Goal: Information Seeking & Learning: Understand process/instructions

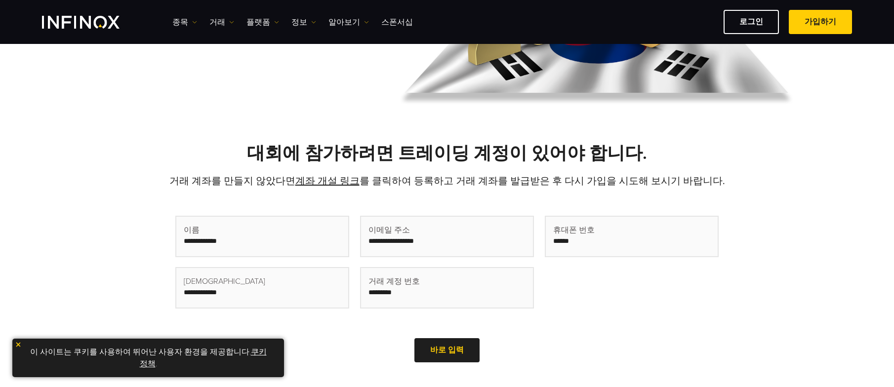
scroll to position [198, 0]
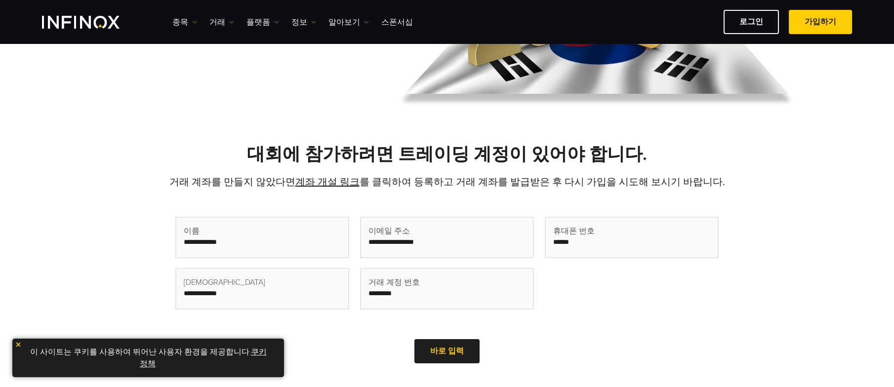
click at [471, 245] on input "text" at bounding box center [447, 238] width 172 height 40
drag, startPoint x: 407, startPoint y: 245, endPoint x: 367, endPoint y: 246, distance: 40.0
click at [367, 246] on input "text" at bounding box center [447, 238] width 172 height 40
paste input "**********"
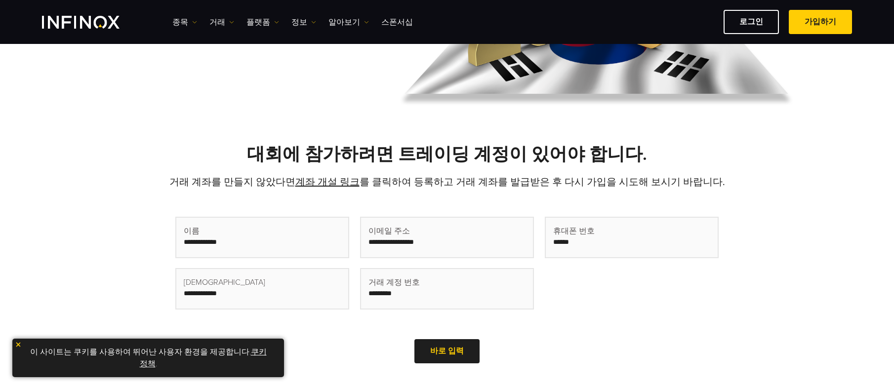
type input "**********"
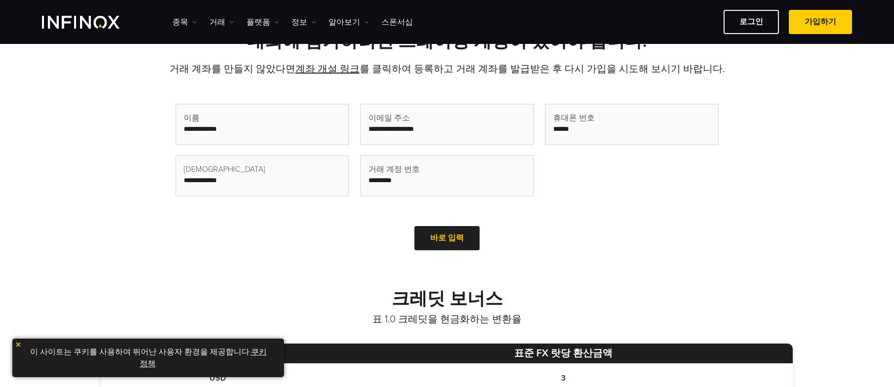
scroll to position [445, 0]
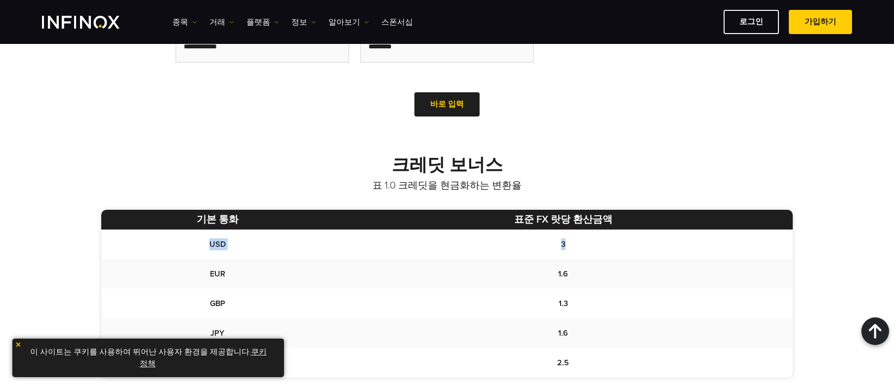
drag, startPoint x: 201, startPoint y: 246, endPoint x: 571, endPoint y: 244, distance: 370.6
click at [571, 244] on tr "USD 3" at bounding box center [447, 245] width 692 height 30
click at [571, 244] on td "3" at bounding box center [563, 245] width 459 height 30
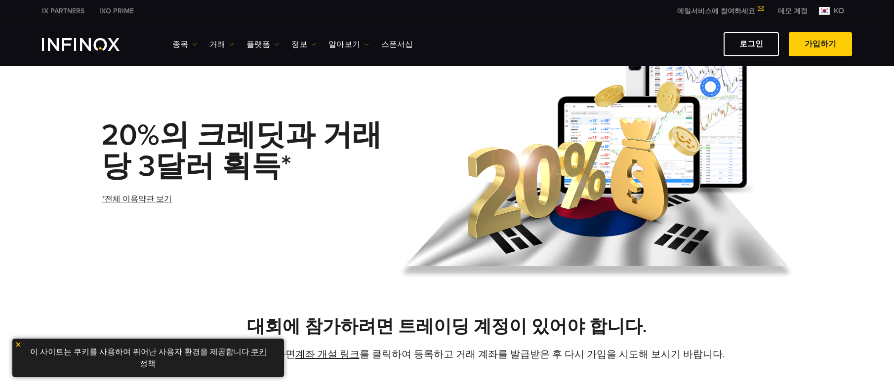
scroll to position [0, 0]
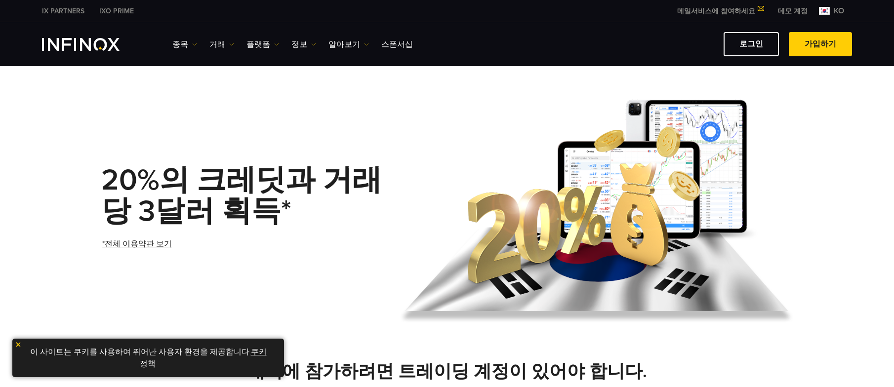
click at [122, 243] on link "*전체 이용약관 보기" at bounding box center [137, 244] width 72 height 24
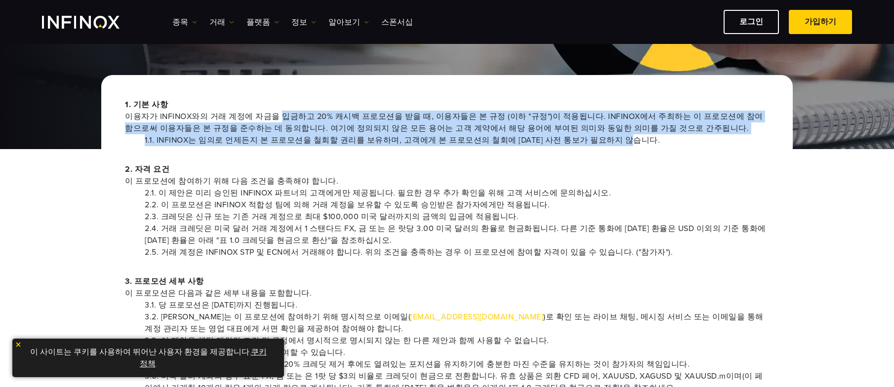
click at [644, 140] on div "1. 기본 사항 이용자가 INFINOX와의 거래 계정에 자금을 입금하고 20% 캐시백 프로모션을 받을 때, 이용자들은 본 규정 (이하 "규정"…" at bounding box center [447, 122] width 644 height 47
click at [644, 140] on li "1.1. INFINOX는 임의로 언제든지 본 프로모션을 철회할 권리를 보유하며, 고객에게 본 프로모션의 철회에 대한 사전 통보가 필요하지 않습…" at bounding box center [457, 140] width 625 height 12
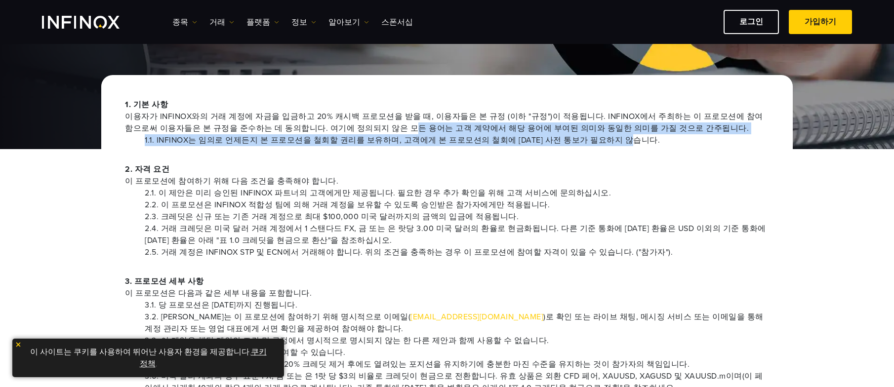
drag, startPoint x: 634, startPoint y: 143, endPoint x: 320, endPoint y: 130, distance: 314.5
click at [336, 128] on div "1. 기본 사항 이용자가 INFINOX와의 거래 계정에 자금을 입금하고 20% 캐시백 프로모션을 받을 때, 이용자들은 본 규정 (이하 "규정"…" at bounding box center [447, 122] width 644 height 47
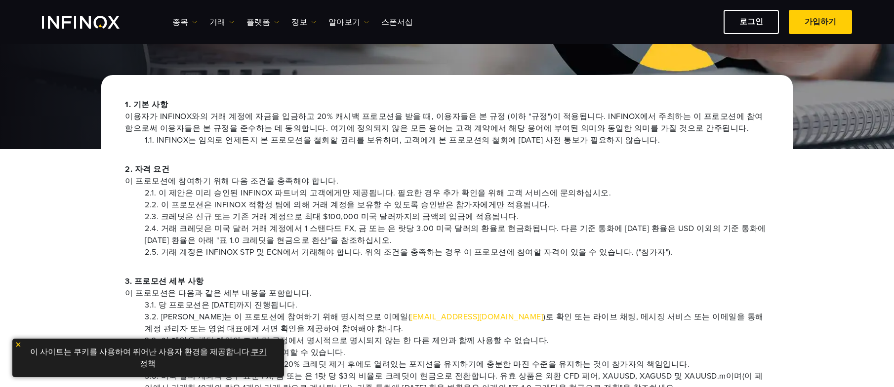
click at [321, 129] on span "이용자가 INFINOX와의 거래 계정에 자금을 입금하고 20% 캐시백 프로모션을 받을 때, 이용자들은 본 규정 (이하 "규정")이 적용됩니다.…" at bounding box center [447, 123] width 644 height 24
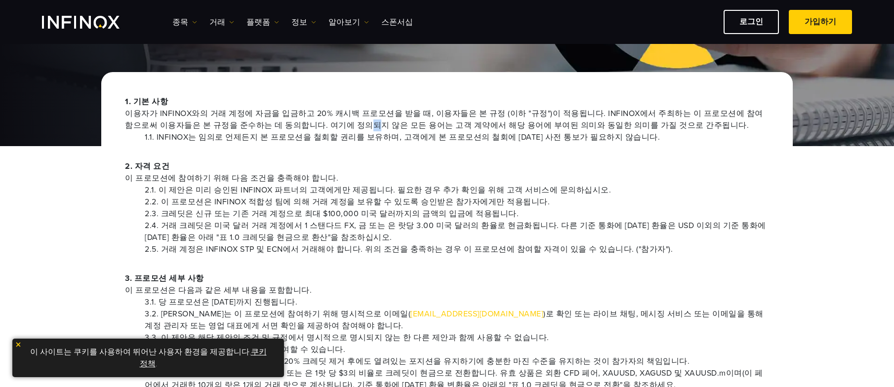
scroll to position [148, 0]
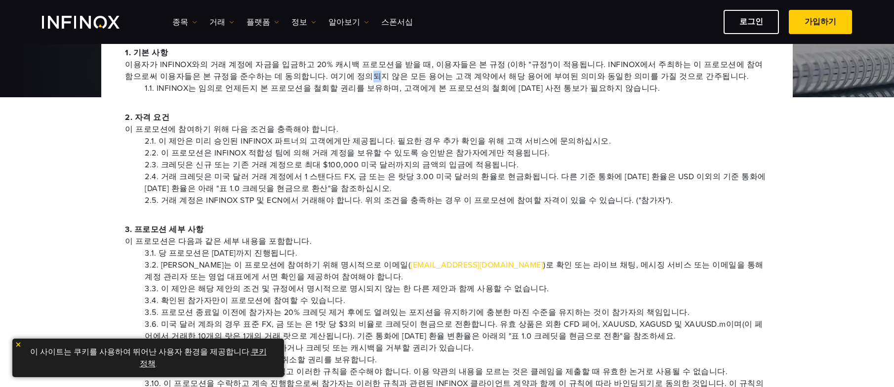
drag, startPoint x: 220, startPoint y: 116, endPoint x: 655, endPoint y: 215, distance: 445.9
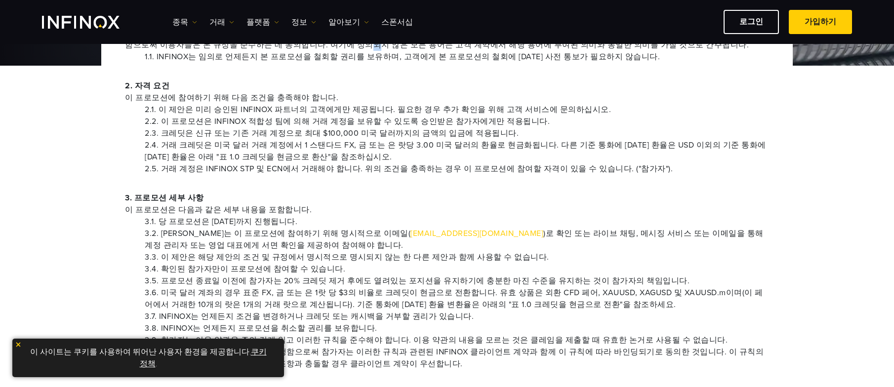
scroll to position [198, 0]
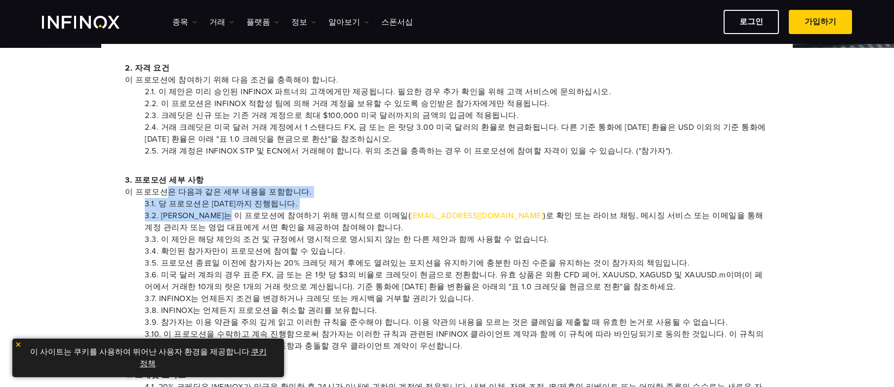
drag, startPoint x: 182, startPoint y: 192, endPoint x: 252, endPoint y: 219, distance: 75.2
click at [252, 219] on div "3. 프로모션 세부 사항 이 프로모션은 다음과 같은 세부 내용을 포함합니다. 3.1. 당 프로모션은 2025년 9월 30일까지 진행됩니다. 3…" at bounding box center [447, 263] width 644 height 178
click at [252, 219] on li "3.2. 트레이더는 이 프로모션에 참여하기 위해 명시적으로 이메일( support@infinox.com )로 확인 또는 라이브 채팅, 메시징 …" at bounding box center [457, 222] width 625 height 24
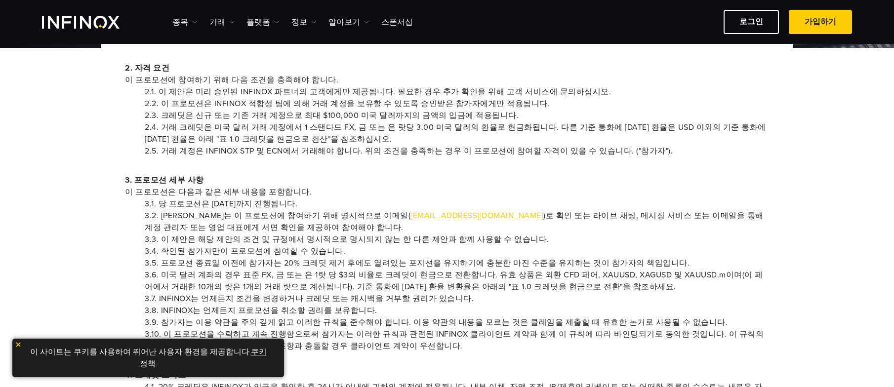
scroll to position [0, 0]
drag, startPoint x: 169, startPoint y: 204, endPoint x: 247, endPoint y: 207, distance: 77.6
click at [247, 207] on li "3.1. 당 프로모션은 2025년 9월 30일까지 진행됩니다." at bounding box center [457, 204] width 625 height 12
click at [248, 207] on li "3.1. 당 프로모션은 2025년 9월 30일까지 진행됩니다." at bounding box center [457, 204] width 625 height 12
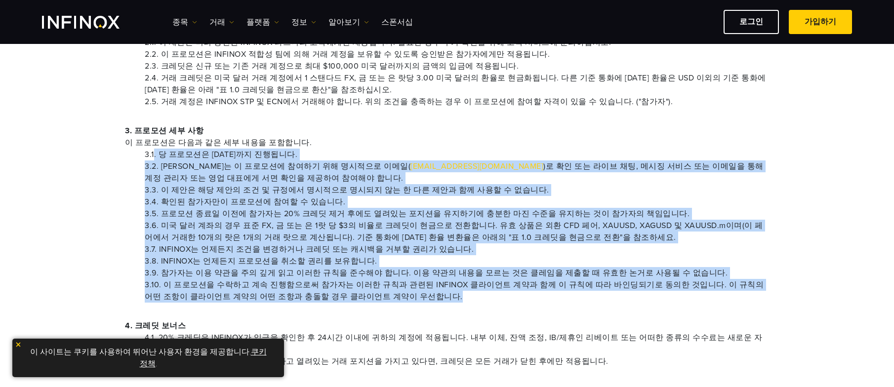
drag, startPoint x: 155, startPoint y: 158, endPoint x: 534, endPoint y: 297, distance: 404.0
click at [534, 297] on ul "3.1. 당 프로모션은 2025년 9월 30일까지 진행됩니다. 3.2. 트레이더는 이 프로모션에 참여하기 위해 명시적으로 이메일( suppor…" at bounding box center [447, 226] width 644 height 154
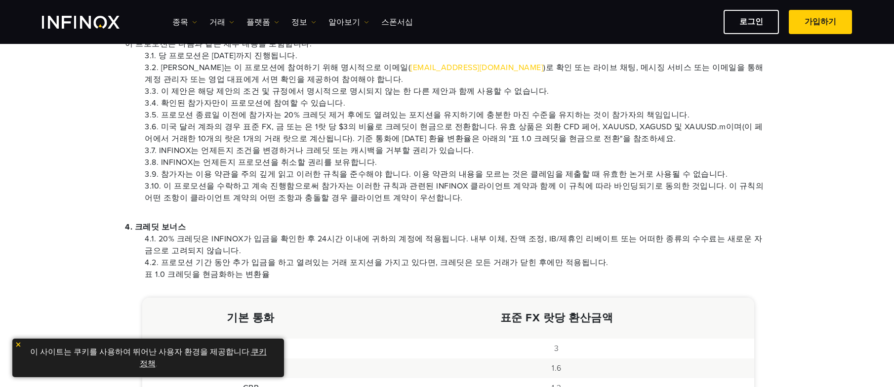
click at [428, 255] on li "4.1. 20% 크레딧은 INFINOX가 입금을 확인한 후 24시간 이내에 귀하의 계정에 적용됩니다. 내부 이체, 잔액 조정, IB/제휴인 리…" at bounding box center [457, 245] width 625 height 24
drag, startPoint x: 311, startPoint y: 239, endPoint x: 332, endPoint y: 241, distance: 21.3
click at [329, 240] on li "4.1. 20% 크레딧은 INFINOX가 입금을 확인한 후 24시간 이내에 귀하의 계정에 적용됩니다. 내부 이체, 잔액 조정, IB/제휴인 리…" at bounding box center [457, 245] width 625 height 24
click at [336, 242] on li "4.1. 20% 크레딧은 INFINOX가 입금을 확인한 후 24시간 이내에 귀하의 계정에 적용됩니다. 내부 이체, 잔액 조정, IB/제휴인 리…" at bounding box center [457, 245] width 625 height 24
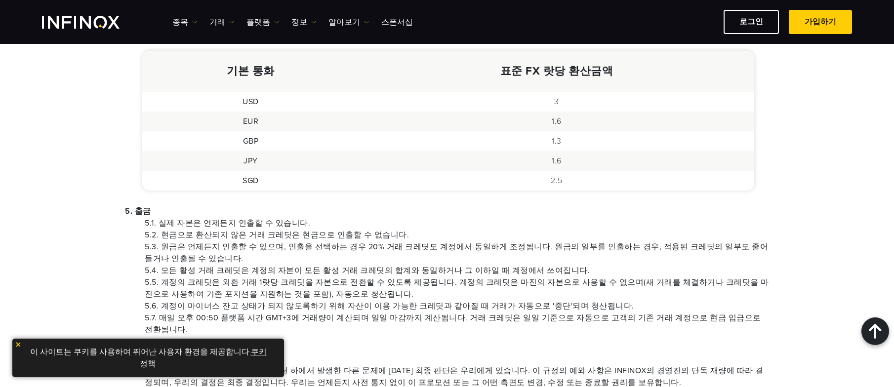
scroll to position [692, 0]
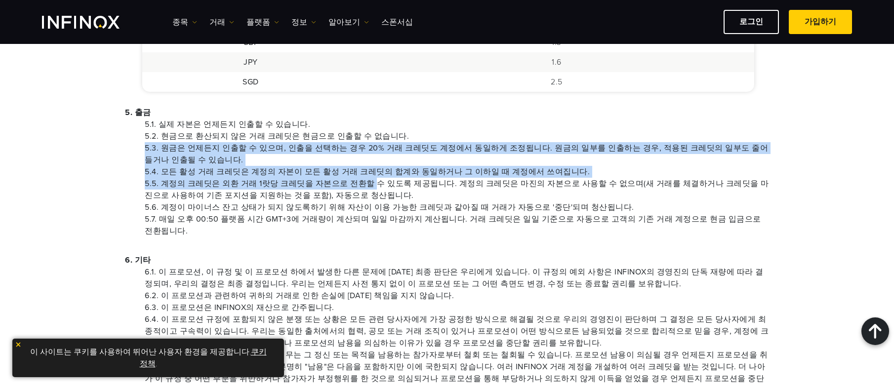
drag, startPoint x: 446, startPoint y: 137, endPoint x: 362, endPoint y: 179, distance: 93.9
click at [366, 182] on ul "5.1. 실제 자본은 언제든지 인출할 수 있습니다. 5.2. 현금으로 환산되지 않은 거래 크레딧은 현금으로 인출할 수 없습니다. 5.3. 원금…" at bounding box center [447, 178] width 644 height 119
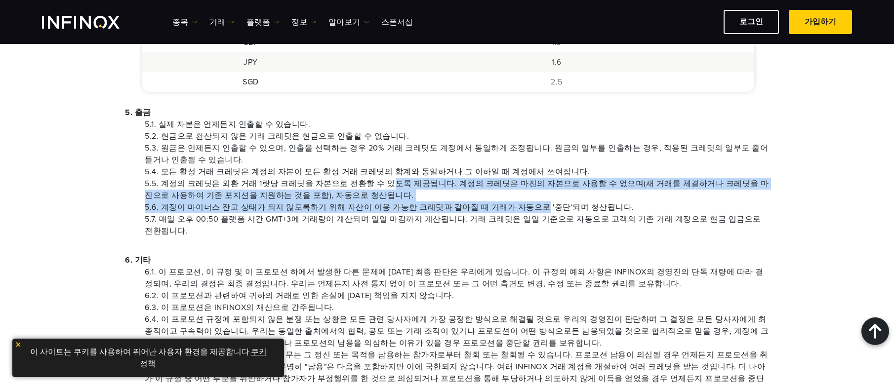
drag, startPoint x: 382, startPoint y: 181, endPoint x: 523, endPoint y: 205, distance: 142.3
click at [523, 205] on ul "5.1. 실제 자본은 언제든지 인출할 수 있습니다. 5.2. 현금으로 환산되지 않은 거래 크레딧은 현금으로 인출할 수 없습니다. 5.3. 원금…" at bounding box center [447, 178] width 644 height 119
click at [523, 205] on li "5.6. 계정이 마이너스 잔고 상태가 되지 않도록하기 위해 자산이 이용 가능한 크레딧과 같아질 때 거래가 자동으로 '중단'되며 청산됩니다." at bounding box center [457, 208] width 625 height 12
click at [472, 188] on li "5.5. 계정의 크레딧은 외환 거래 1랏당 크레딧을 자본으로 전환할 수 있도록 제공됩니다. 계정의 크레딧은 마진의 자본으로 사용할 수 없으며(…" at bounding box center [457, 190] width 625 height 24
drag, startPoint x: 432, startPoint y: 184, endPoint x: 534, endPoint y: 204, distance: 103.7
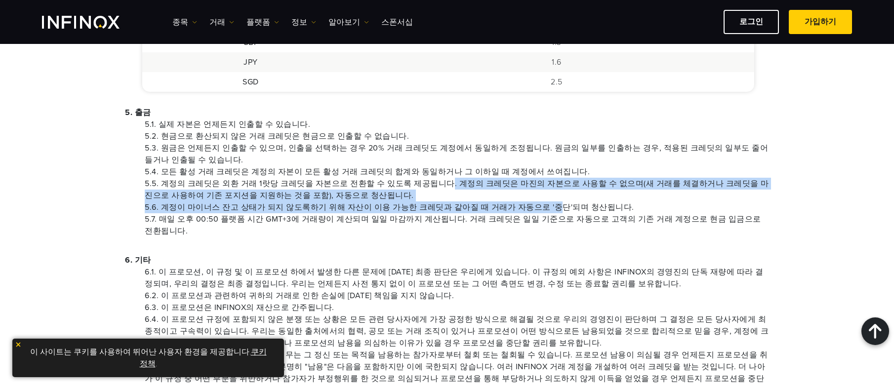
click at [534, 204] on ul "5.1. 실제 자본은 언제든지 인출할 수 있습니다. 5.2. 현금으로 환산되지 않은 거래 크레딧은 현금으로 인출할 수 없습니다. 5.3. 원금…" at bounding box center [447, 178] width 644 height 119
click at [534, 204] on li "5.6. 계정이 마이너스 잔고 상태가 되지 않도록하기 위해 자산이 이용 가능한 크레딧과 같아질 때 거래가 자동으로 '중단'되며 청산됩니다." at bounding box center [457, 208] width 625 height 12
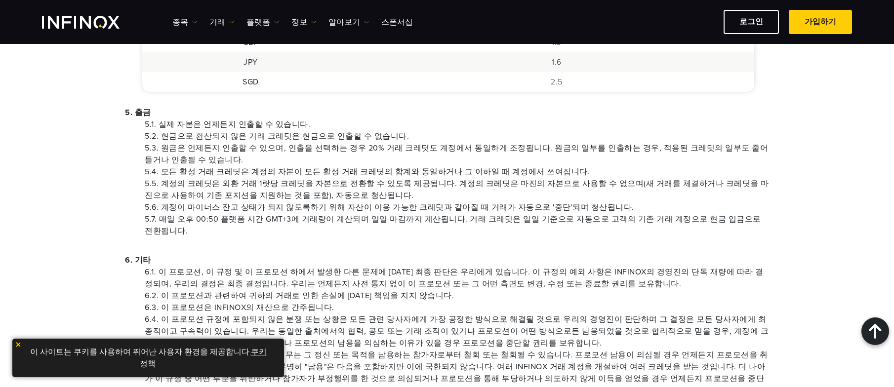
scroll to position [0, 0]
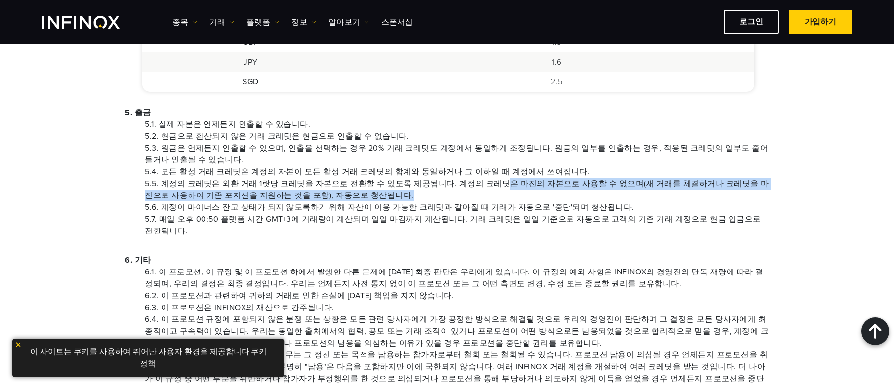
drag, startPoint x: 603, startPoint y: 196, endPoint x: 473, endPoint y: 183, distance: 130.6
click at [483, 183] on li "5.5. 계정의 크레딧은 외환 거래 1랏당 크레딧을 자본으로 전환할 수 있도록 제공됩니다. 계정의 크레딧은 마진의 자본으로 사용할 수 없으며(…" at bounding box center [457, 190] width 625 height 24
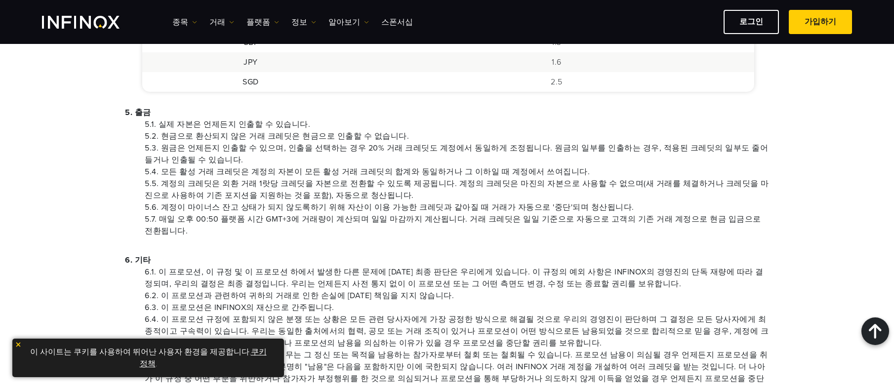
click at [473, 183] on li "5.5. 계정의 크레딧은 외환 거래 1랏당 크레딧을 자본으로 전환할 수 있도록 제공됩니다. 계정의 크레딧은 마진의 자본으로 사용할 수 없으며(…" at bounding box center [457, 190] width 625 height 24
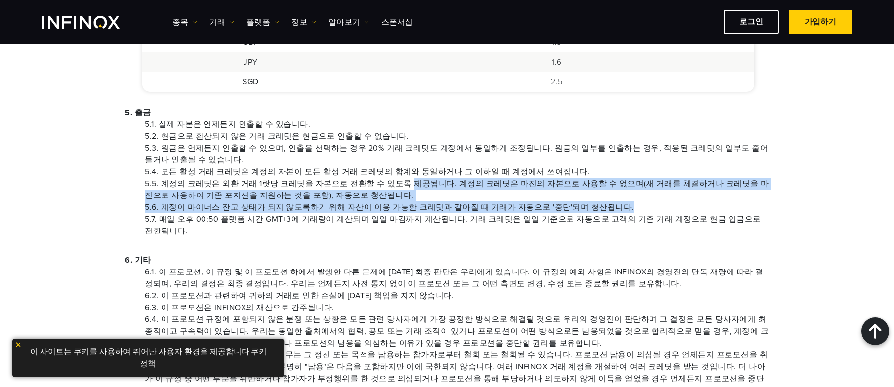
drag, startPoint x: 433, startPoint y: 187, endPoint x: 605, endPoint y: 207, distance: 173.1
click at [605, 207] on ul "5.1. 실제 자본은 언제든지 인출할 수 있습니다. 5.2. 현금으로 환산되지 않은 거래 크레딧은 현금으로 인출할 수 없습니다. 5.3. 원금…" at bounding box center [447, 178] width 644 height 119
click at [605, 207] on li "5.6. 계정이 마이너스 잔고 상태가 되지 않도록하기 위해 자산이 이용 가능한 크레딧과 같아질 때 거래가 자동으로 '중단'되며 청산됩니다." at bounding box center [457, 208] width 625 height 12
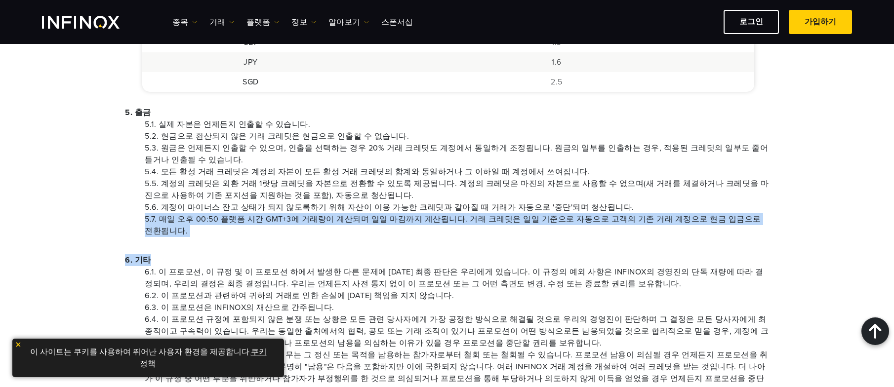
drag, startPoint x: 624, startPoint y: 210, endPoint x: 625, endPoint y: 230, distance: 19.8
click at [625, 230] on div "1. 기본 사항 이용자가 INFINOX와의 거래 계정에 자금을 입금하고 20% 캐시백 프로모션을 받을 때, 이용자들은 본 규정 (이하 "규정"…" at bounding box center [447, 24] width 692 height 1088
click at [624, 233] on div "1. 기본 사항 이용자가 INFINOX와의 거래 계정에 자금을 입금하고 20% 캐시백 프로모션을 받을 때, 이용자들은 본 규정 (이하 "규정"…" at bounding box center [447, 24] width 692 height 1088
click at [622, 233] on div "1. 기본 사항 이용자가 INFINOX와의 거래 계정에 자금을 입금하고 20% 캐시백 프로모션을 받을 때, 이용자들은 본 규정 (이하 "규정"…" at bounding box center [447, 24] width 692 height 1088
click at [604, 231] on div "1. 기본 사항 이용자가 INFINOX와의 거래 계정에 자금을 입금하고 20% 캐시백 프로모션을 받을 때, 이용자들은 본 규정 (이하 "규정"…" at bounding box center [447, 24] width 692 height 1088
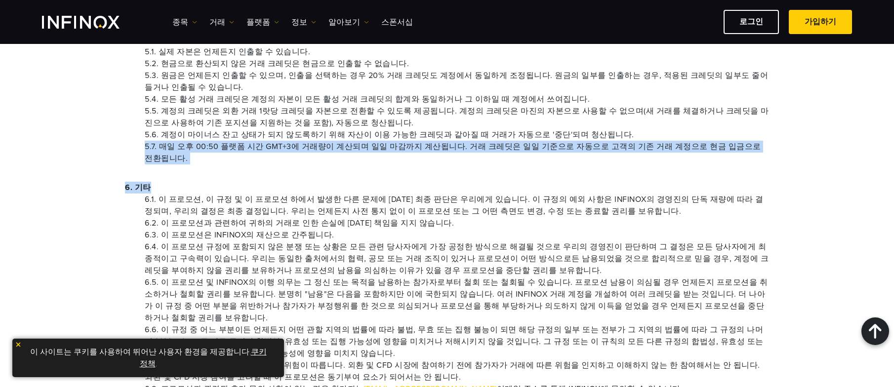
scroll to position [791, 0]
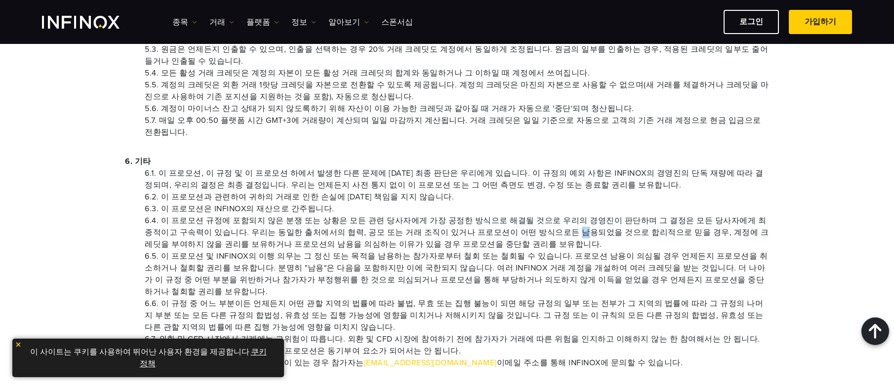
drag, startPoint x: 517, startPoint y: 223, endPoint x: 507, endPoint y: 224, distance: 9.9
click at [518, 224] on li "6.4. 이 프로모션 규정에 포함되지 않은 분쟁 또는 상황은 모든 관련 당사자에게 가장 공정한 방식으로 해결될 것으로 우리의 경영진이 판단하며…" at bounding box center [457, 233] width 625 height 36
click at [347, 178] on li "6.1. 이 프로모션, 이 규정 및 이 프로모션 하에서 발생한 다른 문제에 대한 최종 판단은 우리에게 있습니다. 이 규정의 예외 사항은 INF…" at bounding box center [457, 179] width 625 height 24
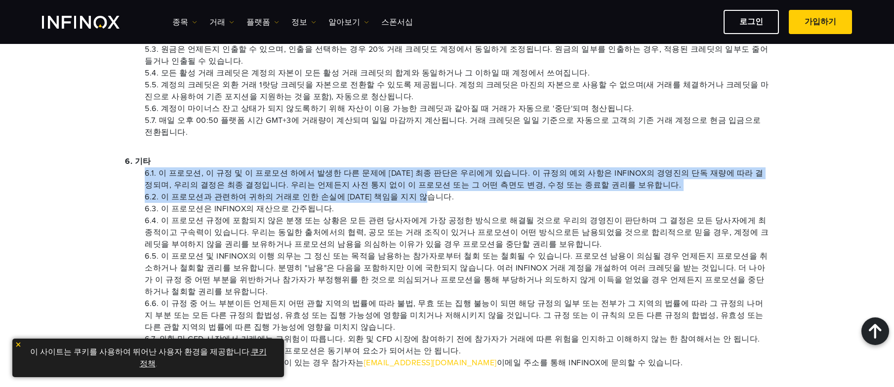
drag, startPoint x: 321, startPoint y: 162, endPoint x: 486, endPoint y: 191, distance: 167.7
click at [486, 191] on div "6. 기타 6.1. 이 프로모션, 이 규정 및 이 프로모션 하에서 발생한 다른 문제에 대한 최종 판단은 우리에게 있습니다. 이 규정의 예외 사…" at bounding box center [447, 262] width 644 height 213
click at [486, 203] on li "6.3. 이 프로모션은 INFINOX의 재산으로 간주됩니다." at bounding box center [457, 209] width 625 height 12
drag, startPoint x: 514, startPoint y: 197, endPoint x: 260, endPoint y: 154, distance: 257.6
click at [260, 156] on div "6. 기타 6.1. 이 프로모션, 이 규정 및 이 프로모션 하에서 발생한 다른 문제에 대한 최종 판단은 우리에게 있습니다. 이 규정의 예외 사…" at bounding box center [447, 262] width 644 height 213
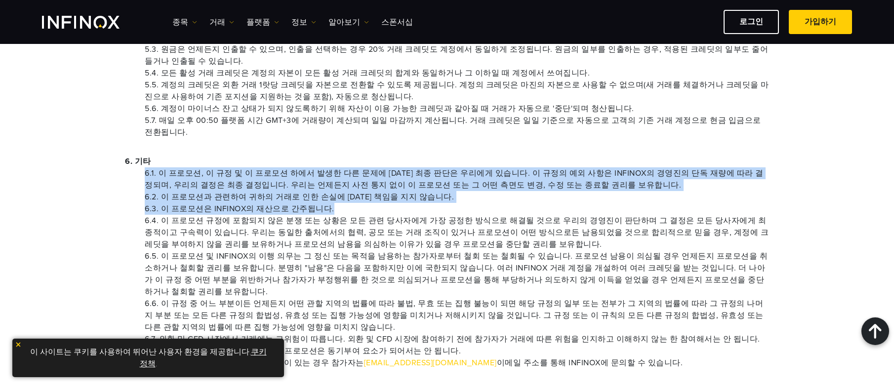
click at [261, 156] on p "6. 기타" at bounding box center [447, 162] width 644 height 12
click at [248, 167] on li "6.1. 이 프로모션, 이 규정 및 이 프로모션 하에서 발생한 다른 문제에 대한 최종 판단은 우리에게 있습니다. 이 규정의 예외 사항은 INF…" at bounding box center [457, 179] width 625 height 24
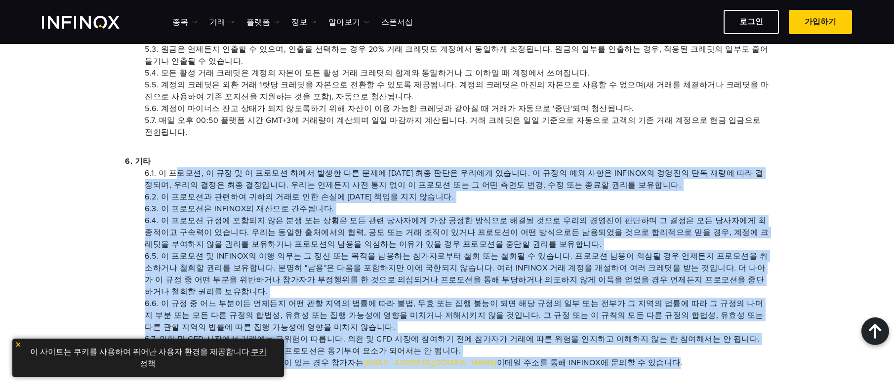
drag, startPoint x: 184, startPoint y: 161, endPoint x: 598, endPoint y: 340, distance: 450.9
click at [598, 340] on ul "6.1. 이 프로모션, 이 규정 및 이 프로모션 하에서 발생한 다른 문제에 대한 최종 판단은 우리에게 있습니다. 이 규정의 예외 사항은 INF…" at bounding box center [447, 268] width 644 height 202
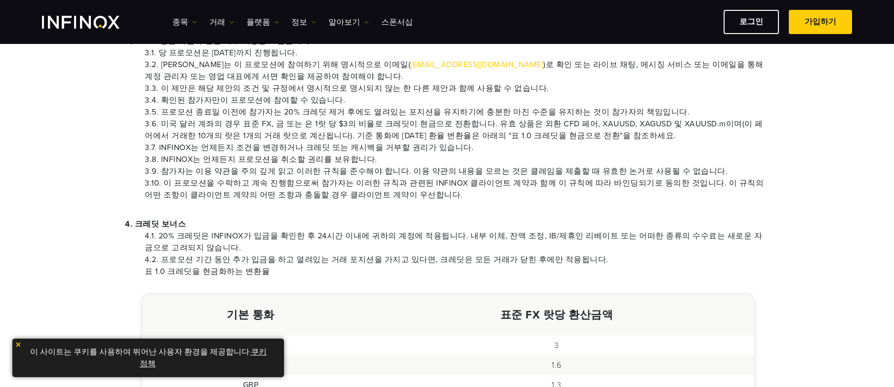
scroll to position [395, 0]
